Goal: Information Seeking & Learning: Compare options

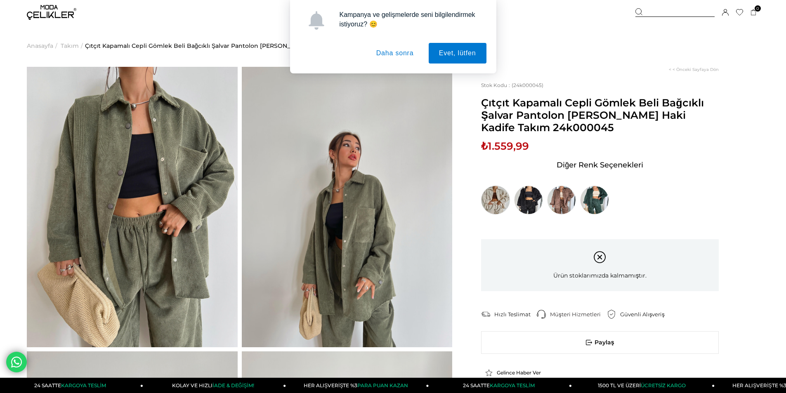
click at [493, 208] on img at bounding box center [495, 200] width 29 height 29
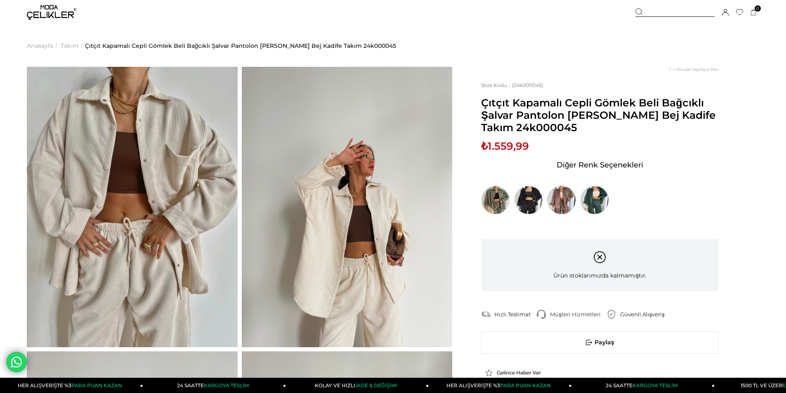
click at [565, 198] on img at bounding box center [561, 200] width 29 height 29
